Goal: Transaction & Acquisition: Purchase product/service

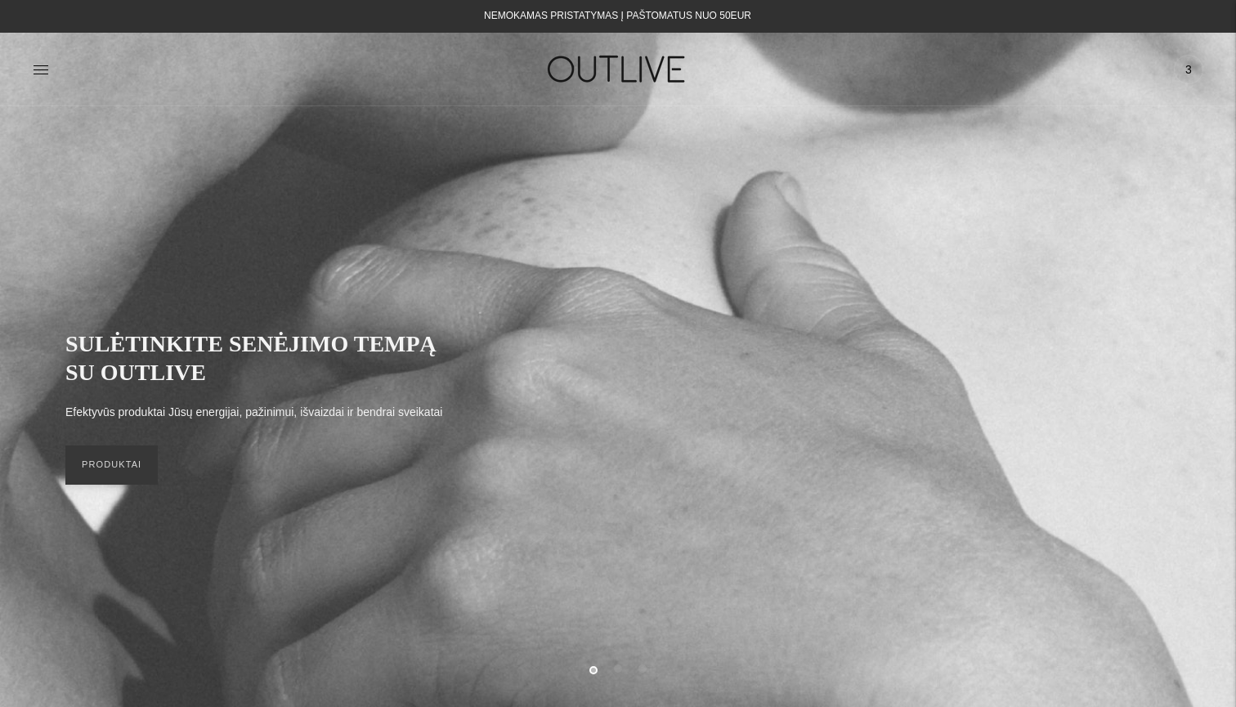
click at [1182, 70] on span "3" at bounding box center [1188, 69] width 23 height 23
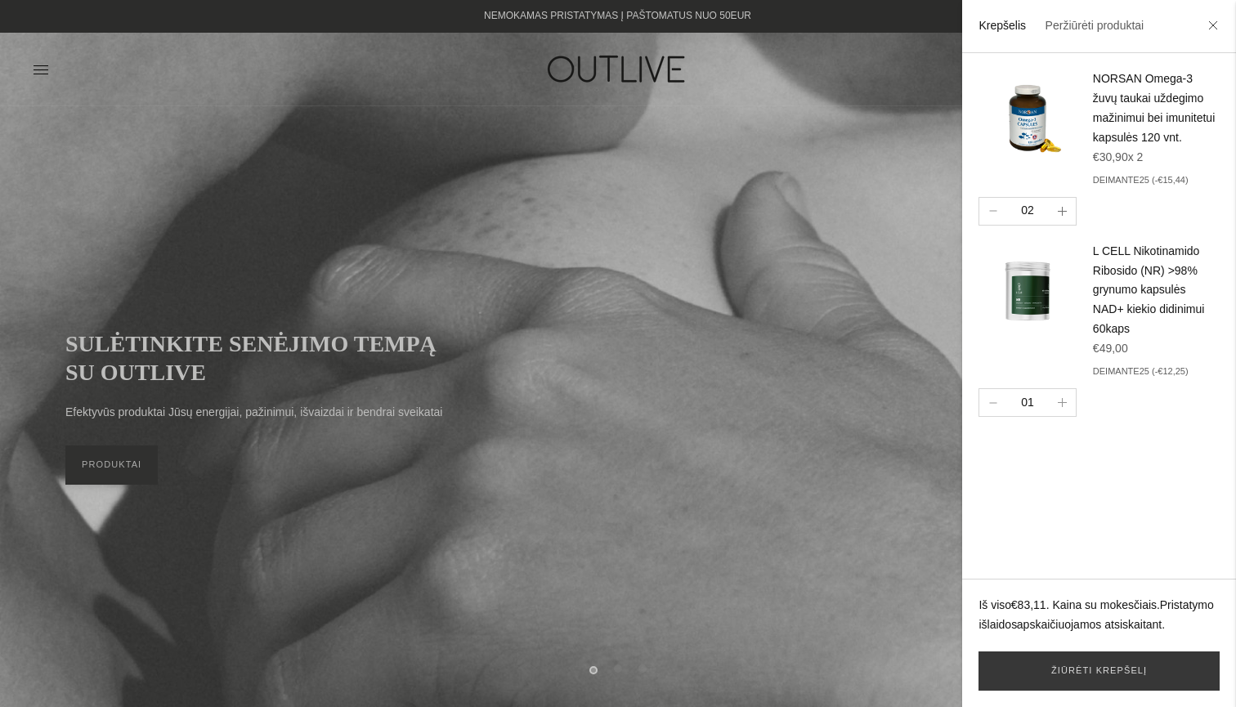
click at [1068, 218] on button "button" at bounding box center [1062, 211] width 27 height 27
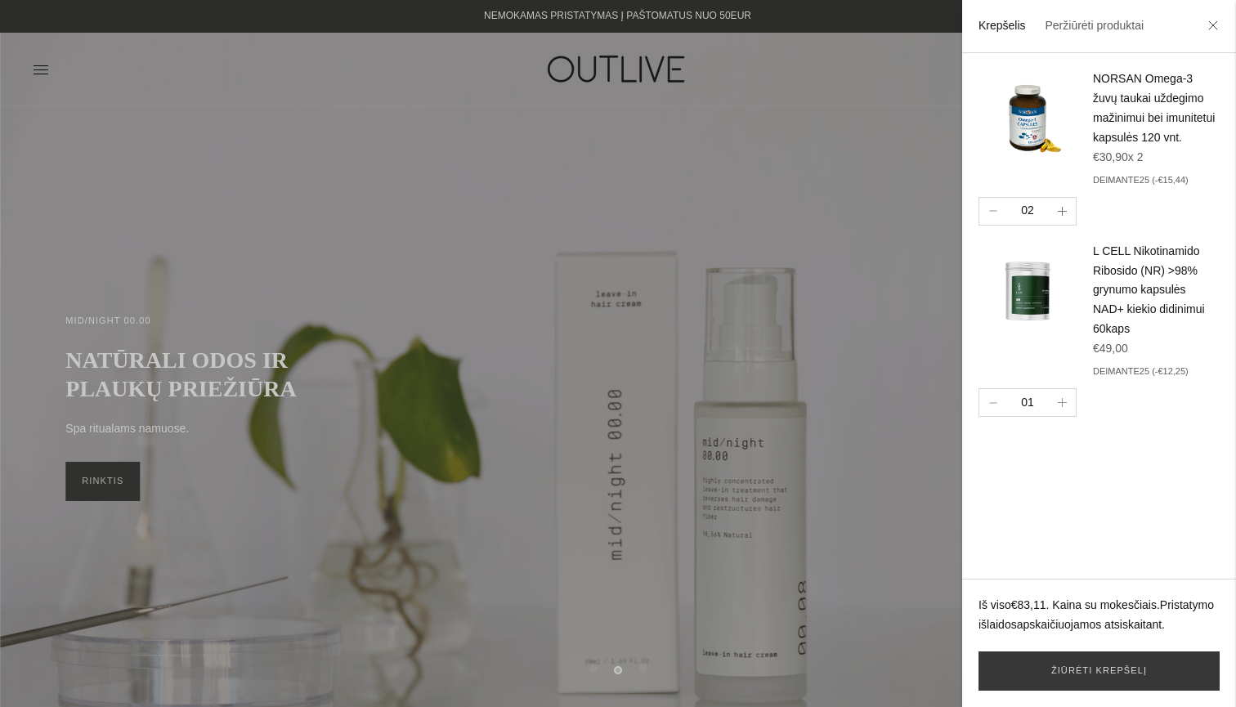
click at [1052, 222] on button "button" at bounding box center [1062, 211] width 27 height 27
click at [1060, 216] on icon "button" at bounding box center [1062, 211] width 9 height 9
click at [1065, 667] on link "Žiūrėti krepšelį" at bounding box center [1099, 671] width 241 height 39
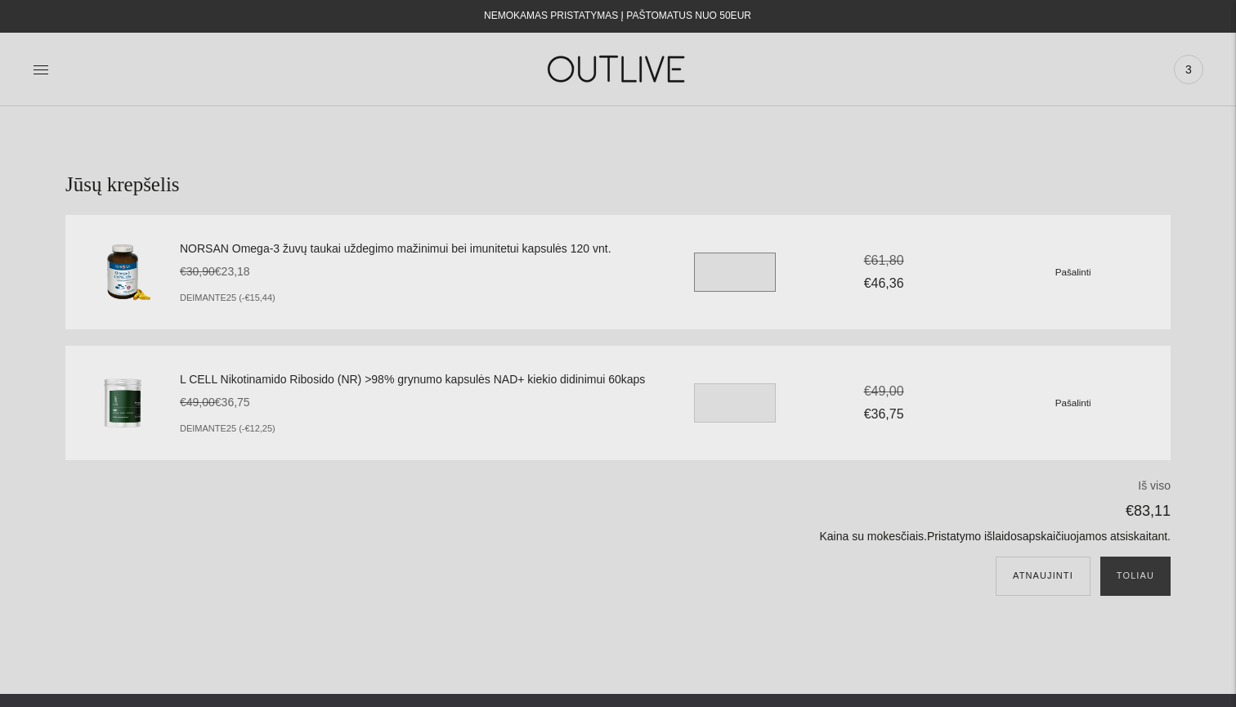
drag, startPoint x: 729, startPoint y: 271, endPoint x: 684, endPoint y: 271, distance: 45.8
click at [687, 271] on div "NORSAN Omega-3 žuvų taukai uždegimo mažinimui bei imunitetui kapsulės 120 vnt. …" at bounding box center [675, 271] width 991 height 97
type input "*"
click at [1042, 574] on button "Atnaujinti" at bounding box center [1043, 576] width 95 height 39
drag, startPoint x: 718, startPoint y: 277, endPoint x: 679, endPoint y: 277, distance: 39.2
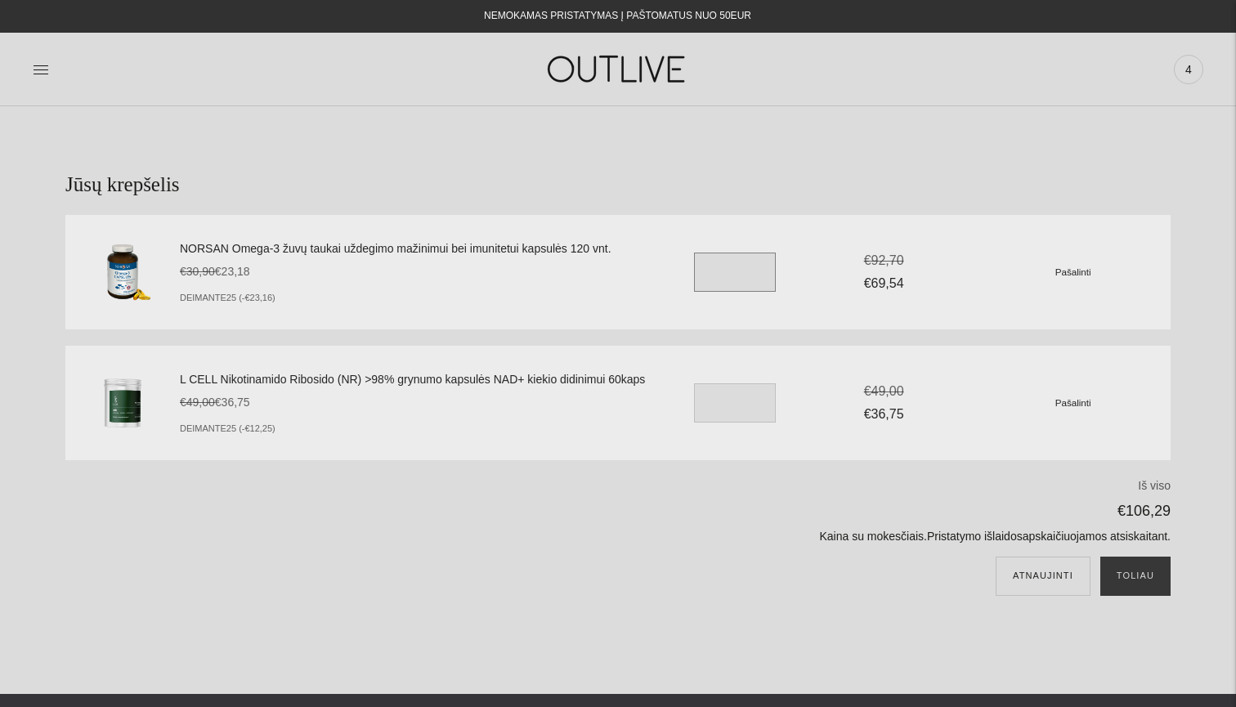
click at [679, 277] on div "NORSAN Omega-3 žuvų taukai uždegimo mažinimui bei imunitetui kapsulės 120 vnt. …" at bounding box center [675, 271] width 991 height 97
click at [1137, 582] on button "Toliau" at bounding box center [1136, 576] width 70 height 39
click at [1052, 594] on button "Atnaujinti" at bounding box center [1043, 576] width 95 height 39
drag, startPoint x: 726, startPoint y: 272, endPoint x: 594, endPoint y: 297, distance: 133.9
click at [607, 297] on div "NORSAN Omega-3 žuvų taukai uždegimo mažinimui bei imunitetui kapsulės 120 vnt. …" at bounding box center [675, 271] width 991 height 97
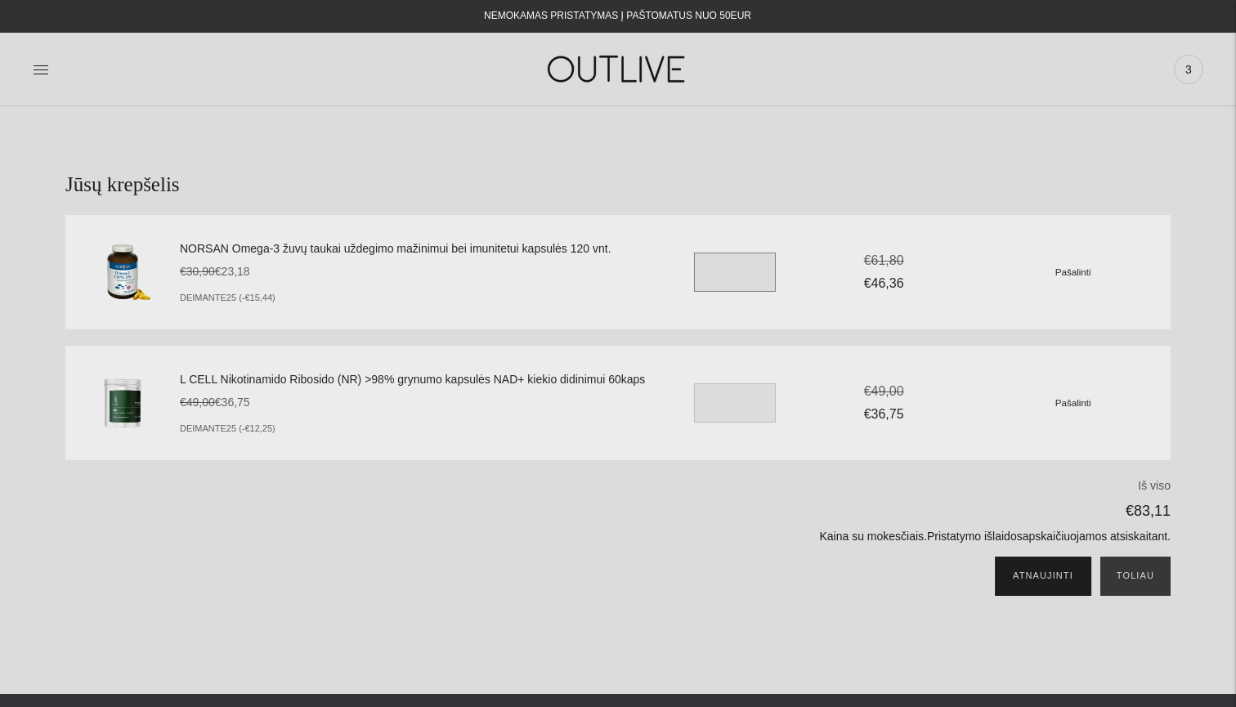
type input "*"
click at [1028, 578] on button "Atnaujinti" at bounding box center [1043, 576] width 95 height 39
click at [1144, 579] on button "Toliau" at bounding box center [1136, 576] width 70 height 39
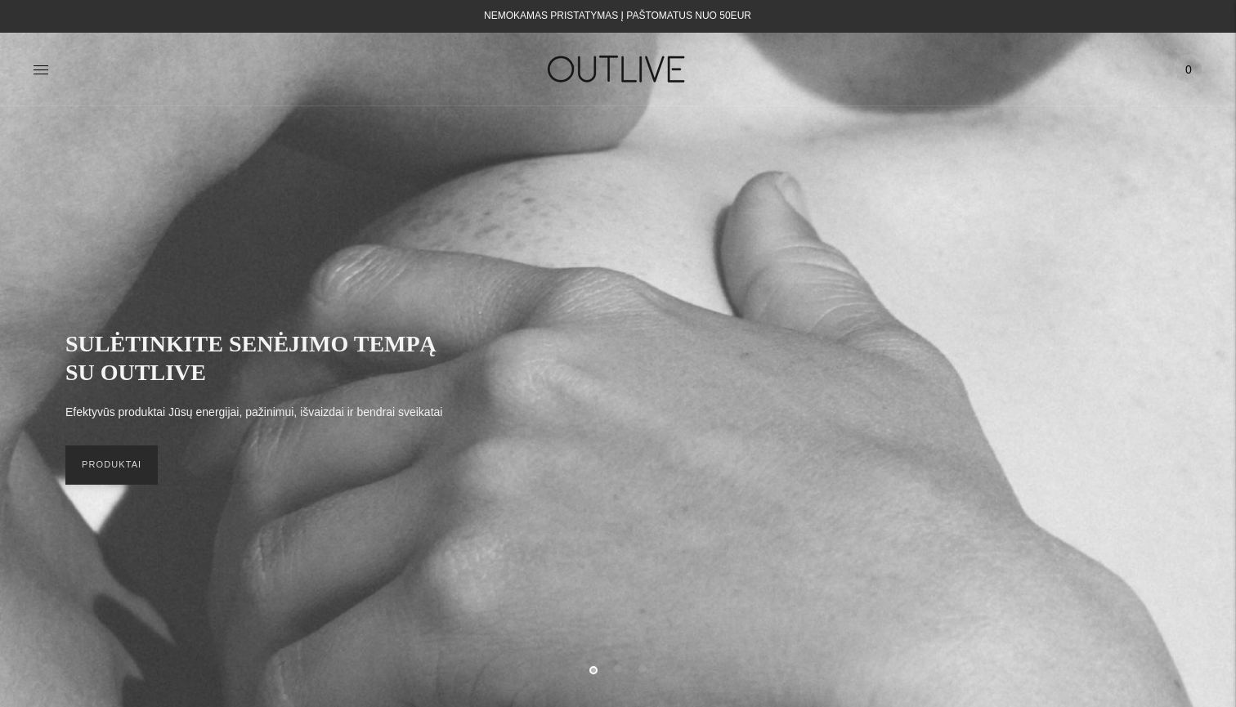
click at [114, 472] on link "PRODUKTAI" at bounding box center [111, 465] width 92 height 39
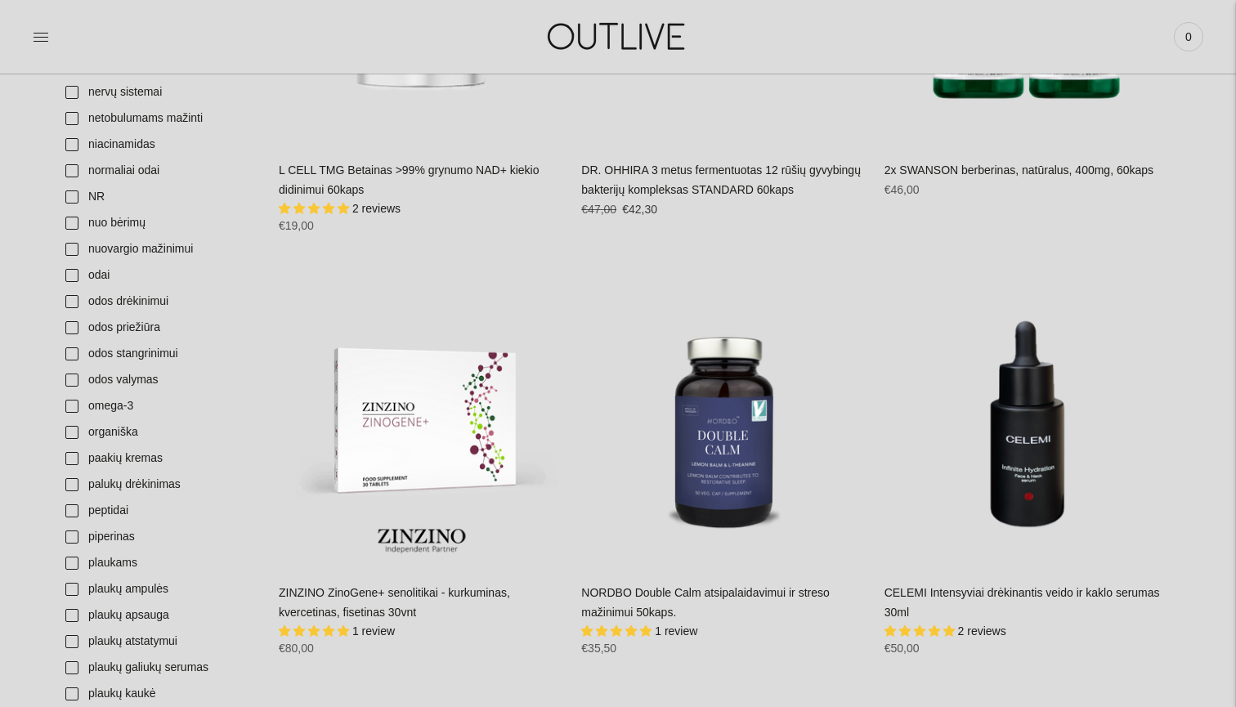
scroll to position [3786, 0]
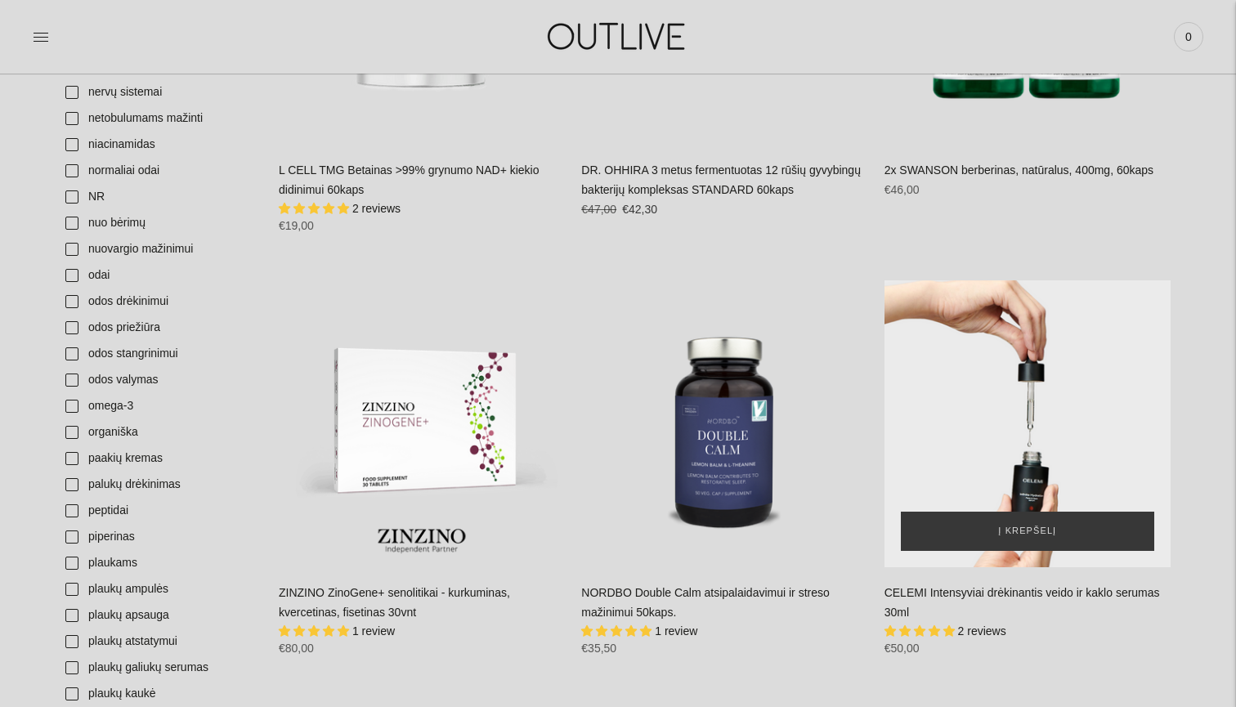
click at [1019, 414] on div "CELEMI Intensyviai drėkinantis veido ir kaklo serumas 30ml\a" at bounding box center [1028, 423] width 286 height 286
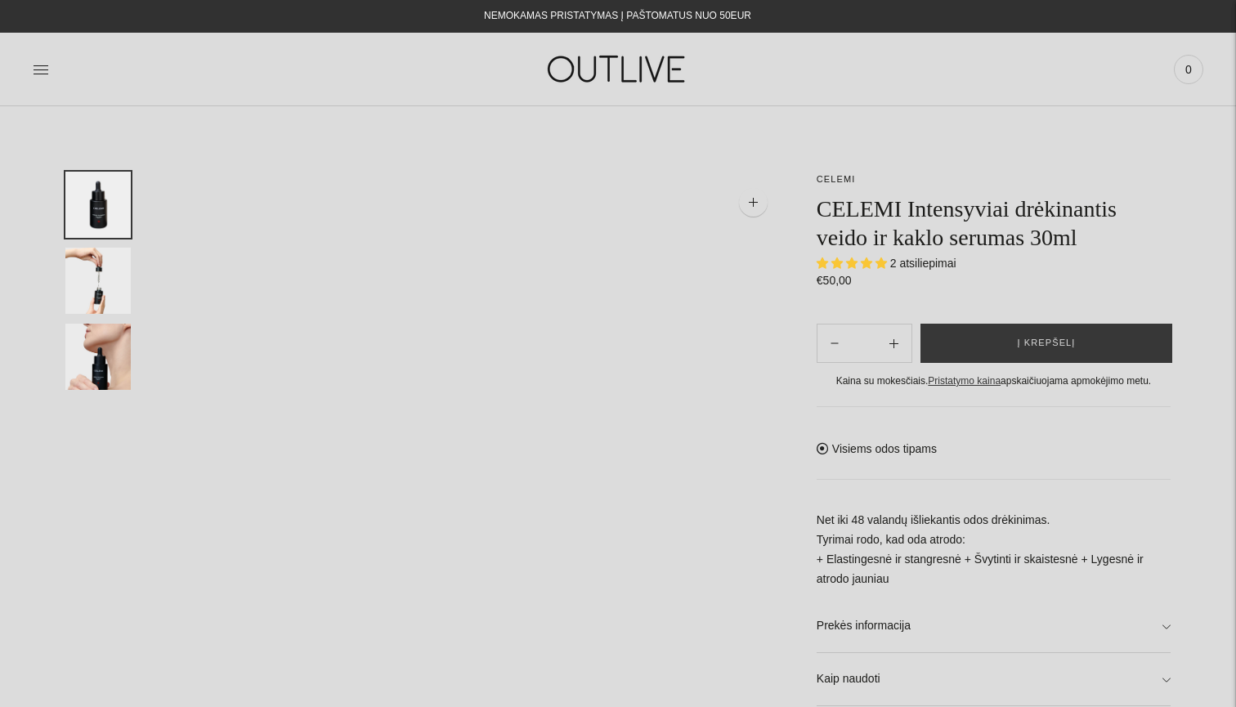
select select "**********"
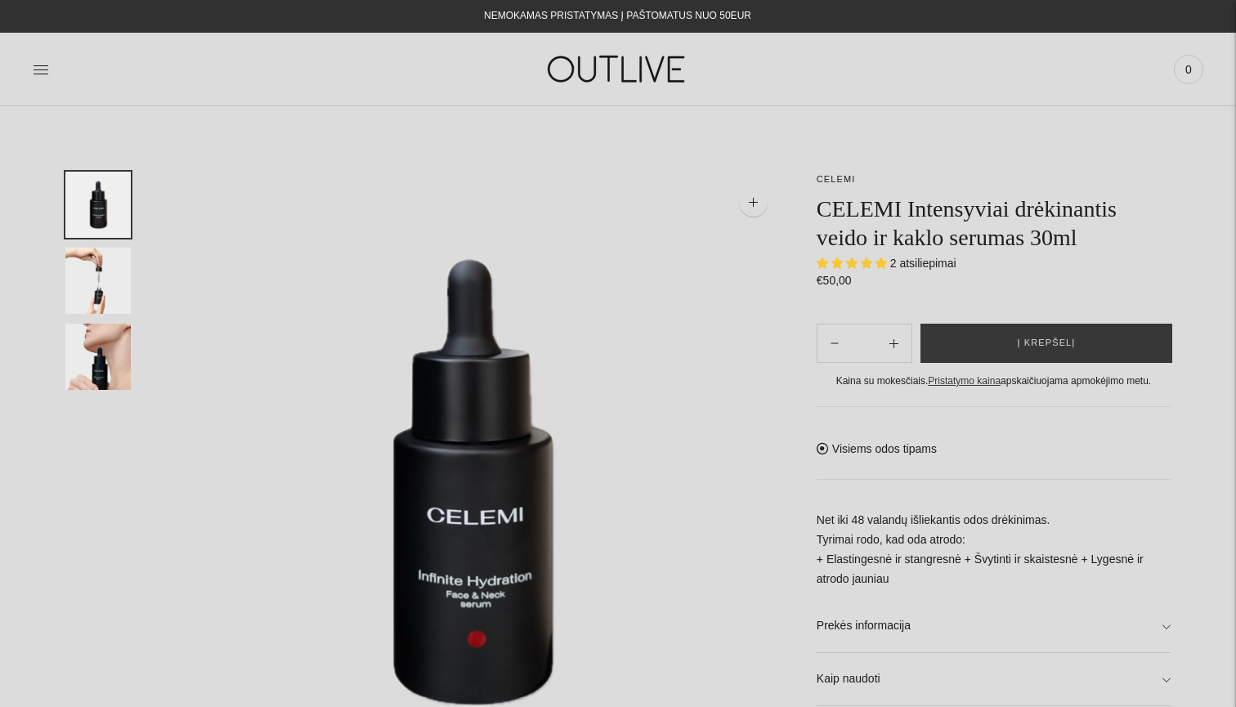
click at [82, 363] on img "Translation missing: en.general.accessibility.image_thumbail" at bounding box center [97, 357] width 65 height 66
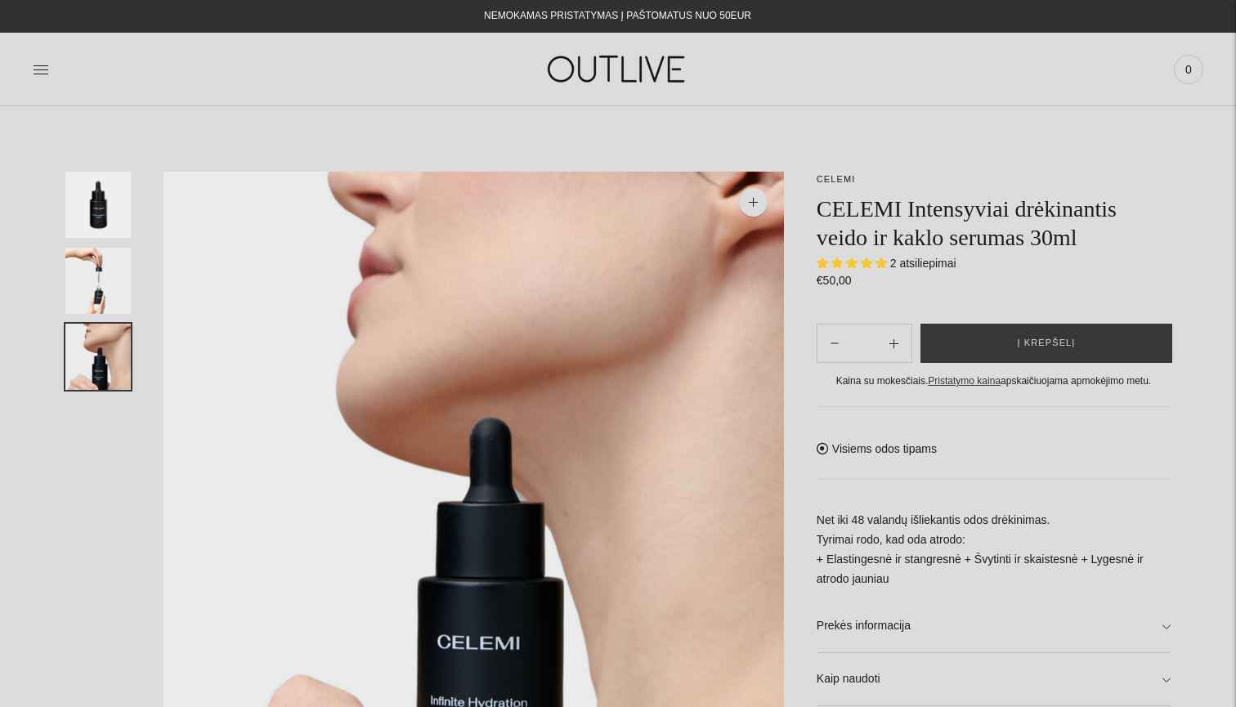
click at [97, 291] on img "Translation missing: en.general.accessibility.image_thumbail" at bounding box center [97, 281] width 65 height 66
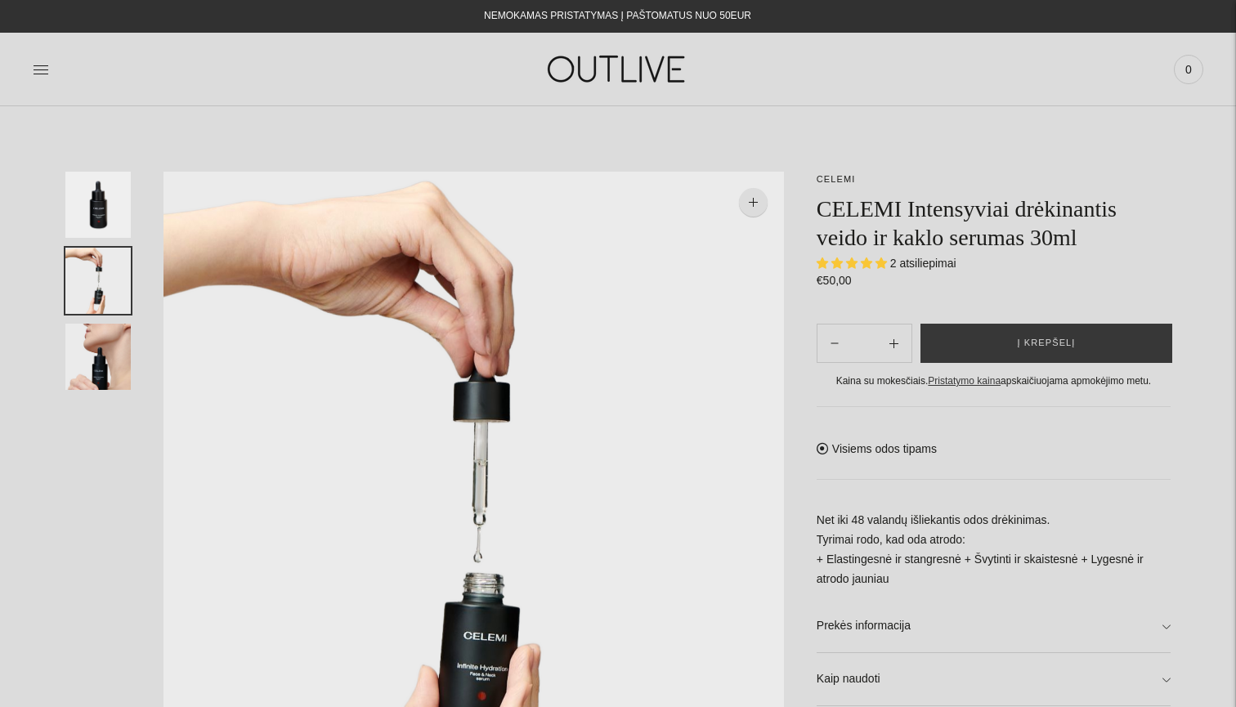
click at [110, 193] on img "Translation missing: en.general.accessibility.image_thumbail" at bounding box center [97, 205] width 65 height 66
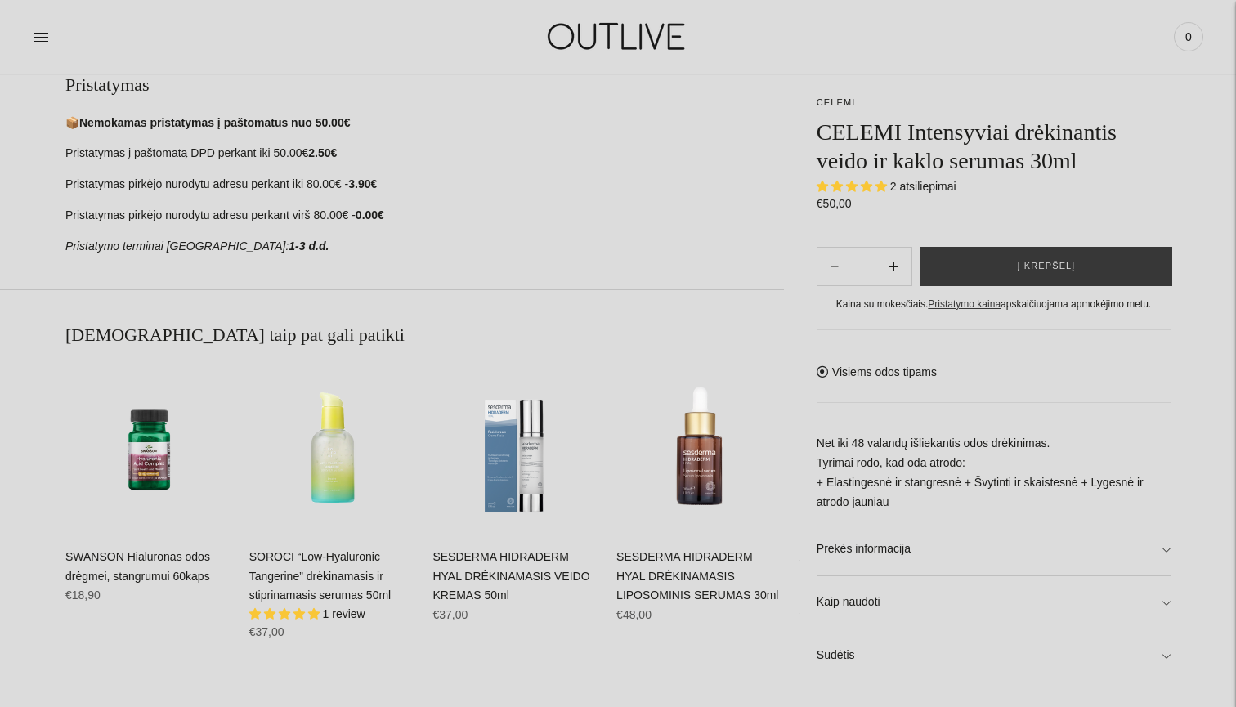
scroll to position [778, 0]
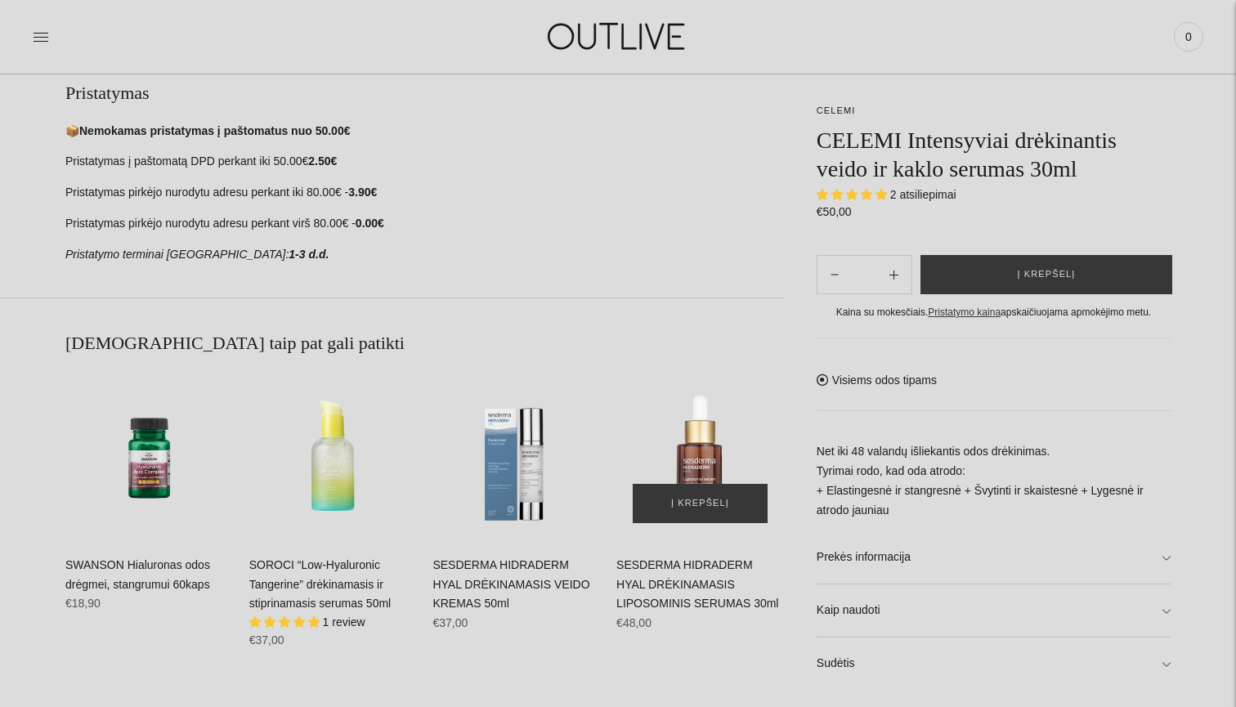
click at [680, 459] on img "SESDERMA HIDRADERM HYAL DRĖKINAMASIS LIPOSOMINIS SERUMAS 30ml\a" at bounding box center [701, 456] width 168 height 168
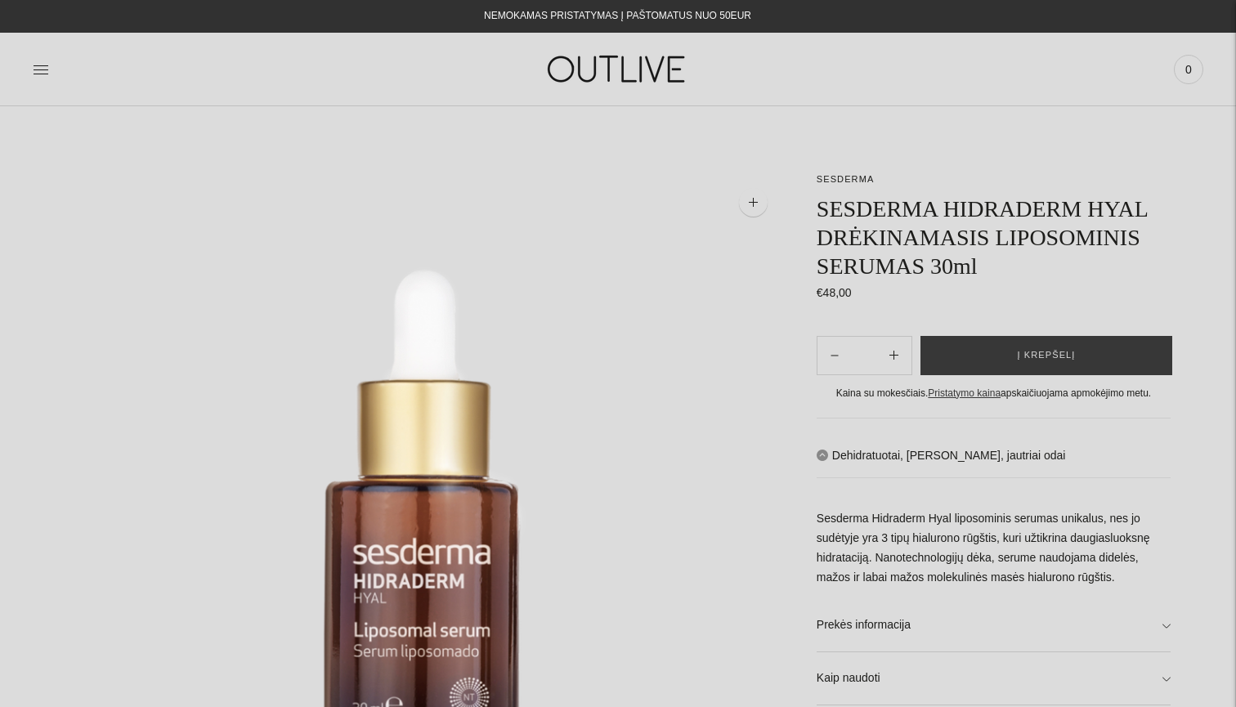
click at [652, 56] on img at bounding box center [618, 69] width 204 height 56
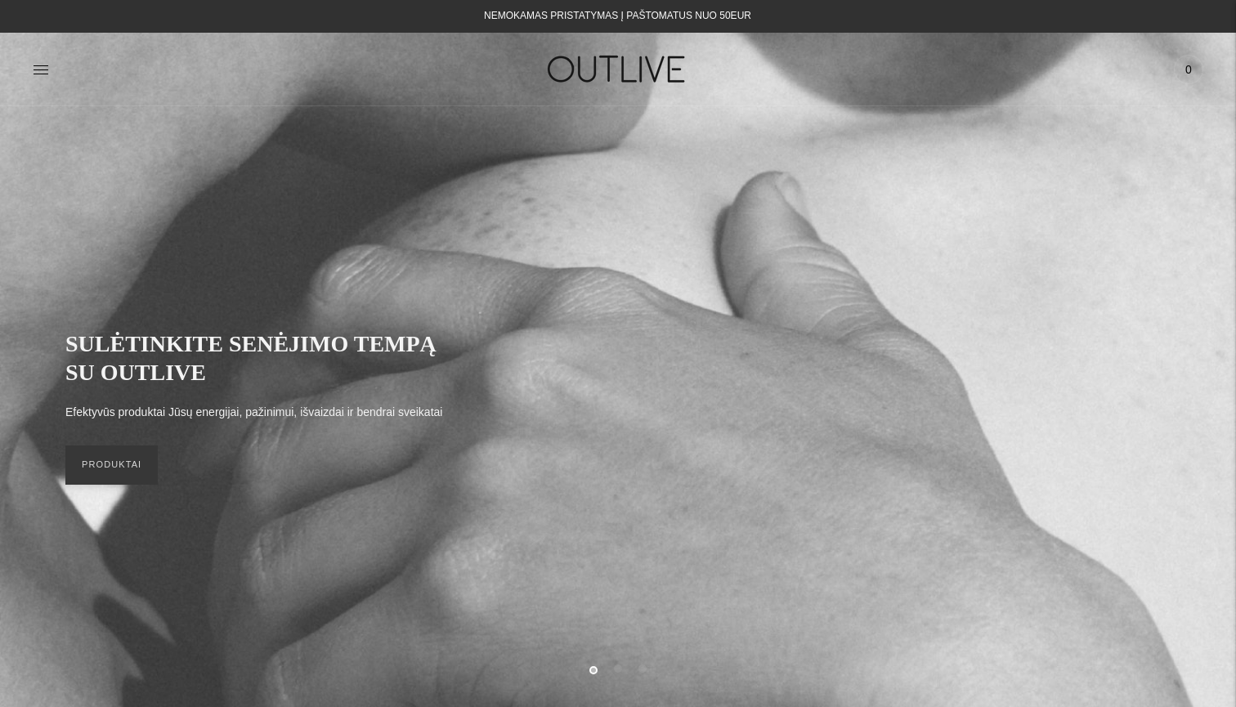
click at [105, 495] on div "SULĖTINKITE SENĖJIMO TEMPĄ SU OUTLIVE Efektyvūs produktai Jūsų energijai, pažin…" at bounding box center [617, 407] width 1105 height 188
click at [115, 476] on link "PRODUKTAI" at bounding box center [111, 465] width 92 height 39
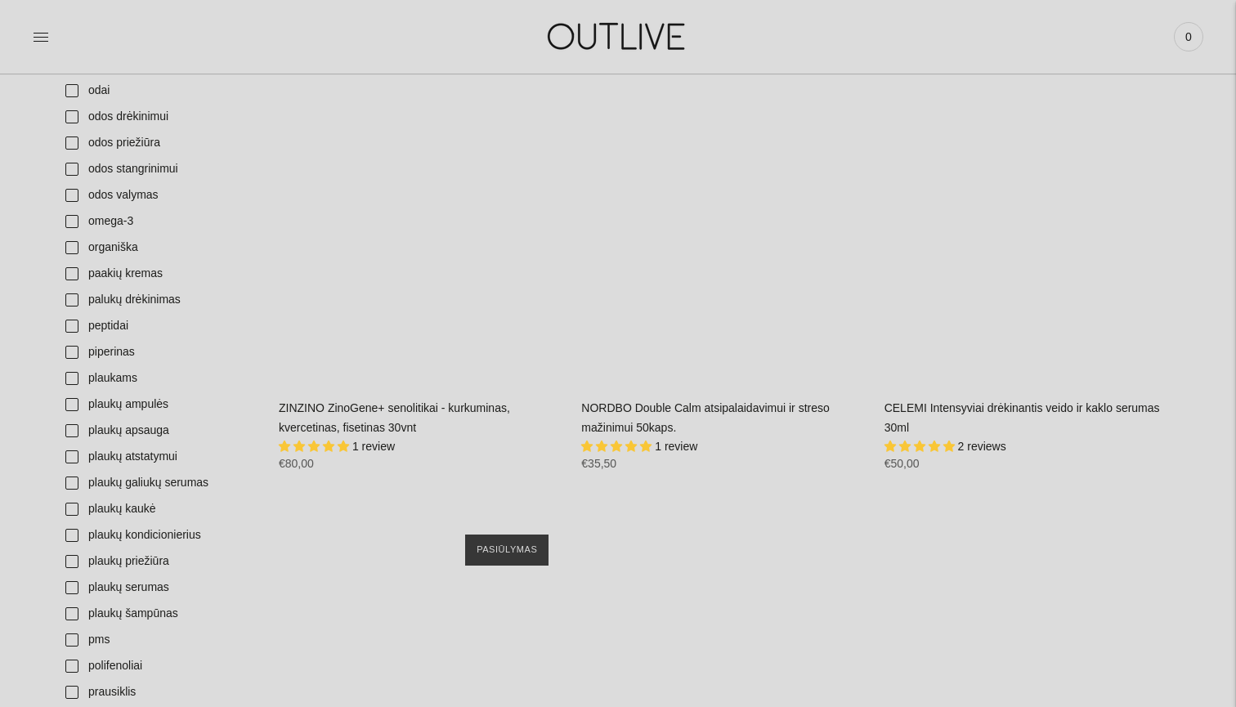
scroll to position [3973, 0]
